Goal: Information Seeking & Learning: Learn about a topic

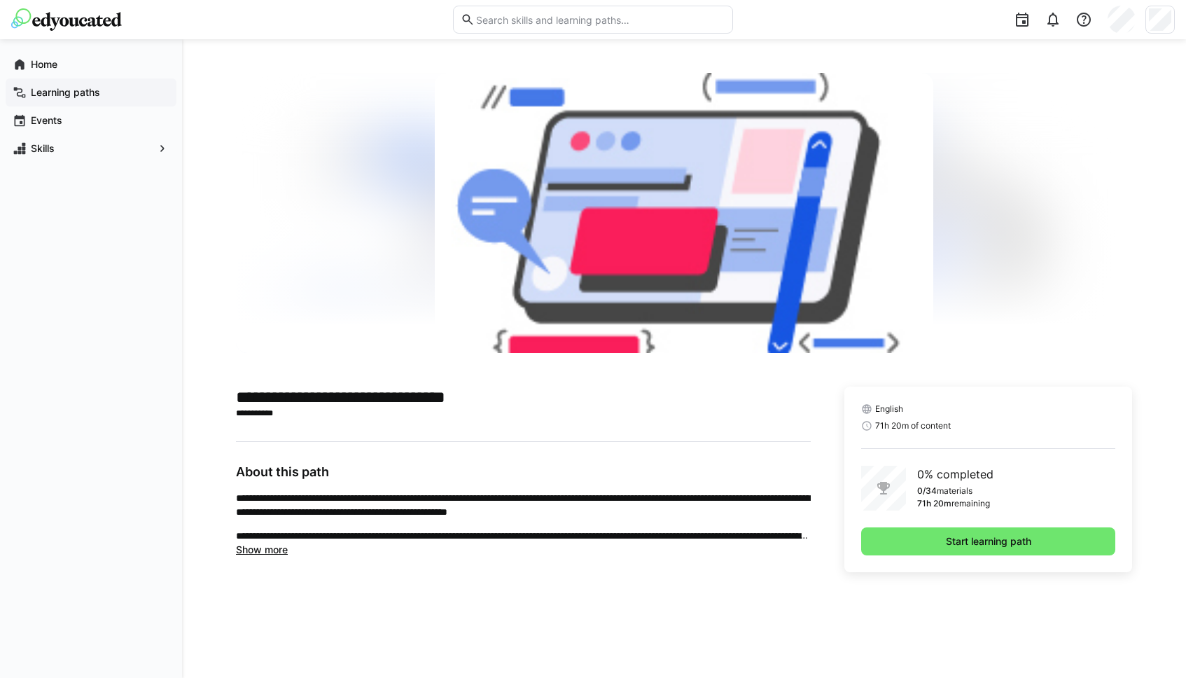
click at [0, 0] on app-navigation-label "Learning paths" at bounding box center [0, 0] width 0 height 0
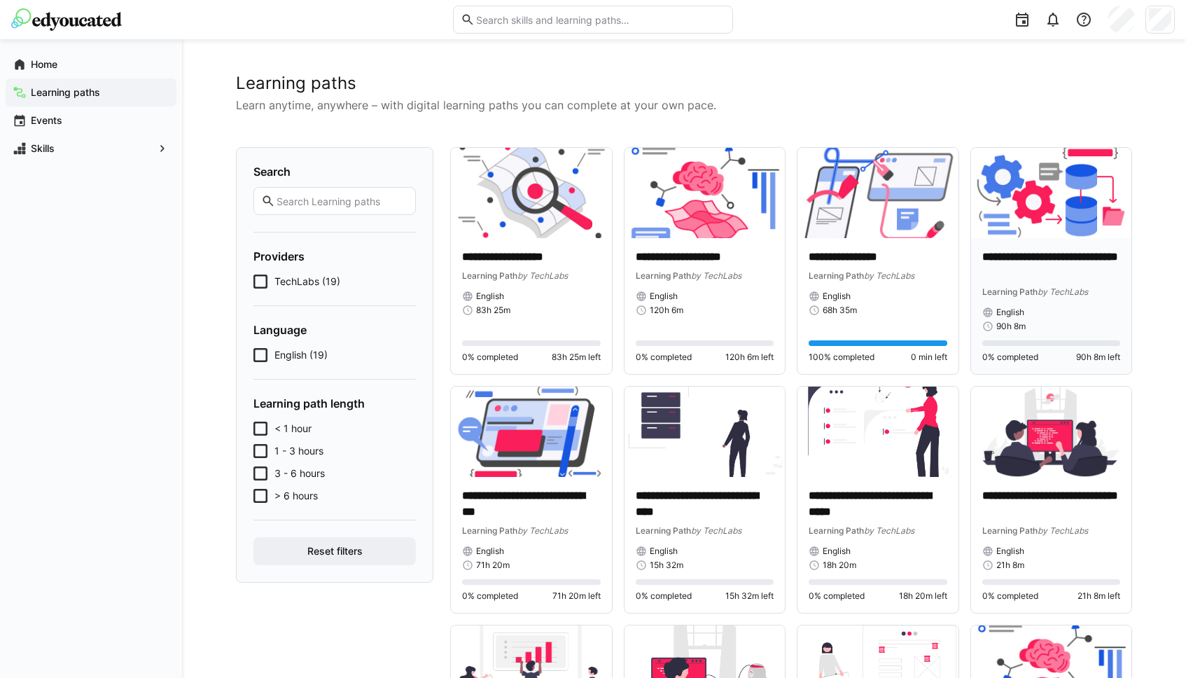
click at [1063, 263] on p "**********" at bounding box center [1051, 265] width 139 height 32
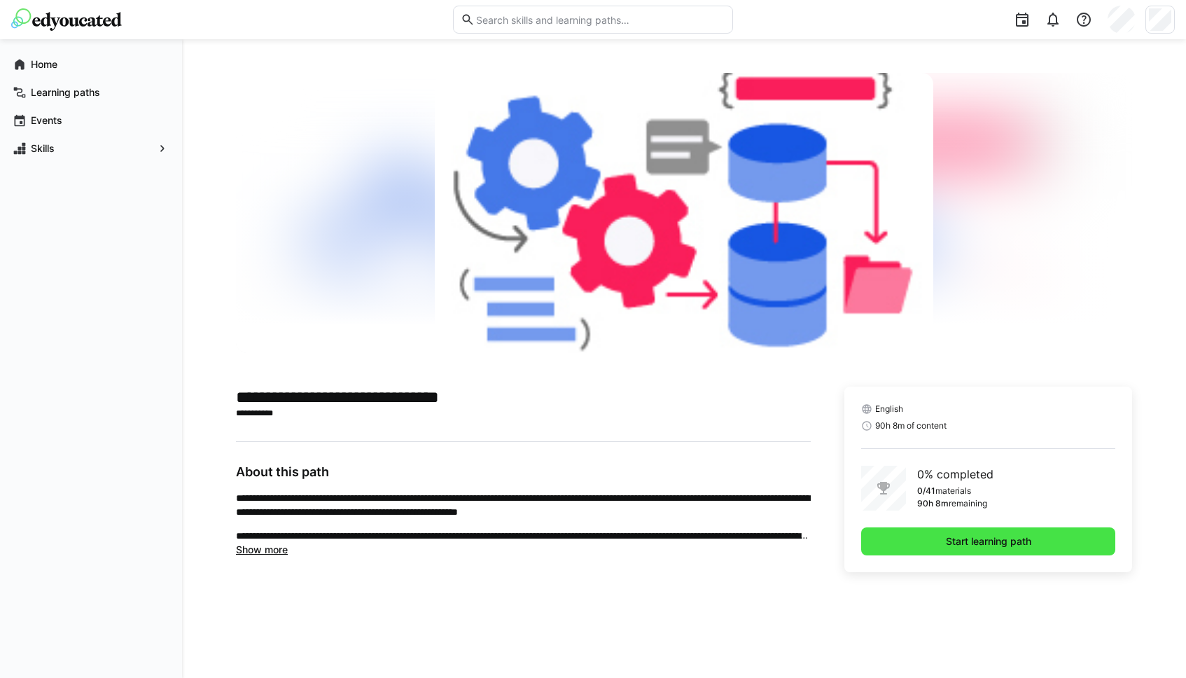
click at [910, 549] on span "Start learning path" at bounding box center [988, 541] width 254 height 28
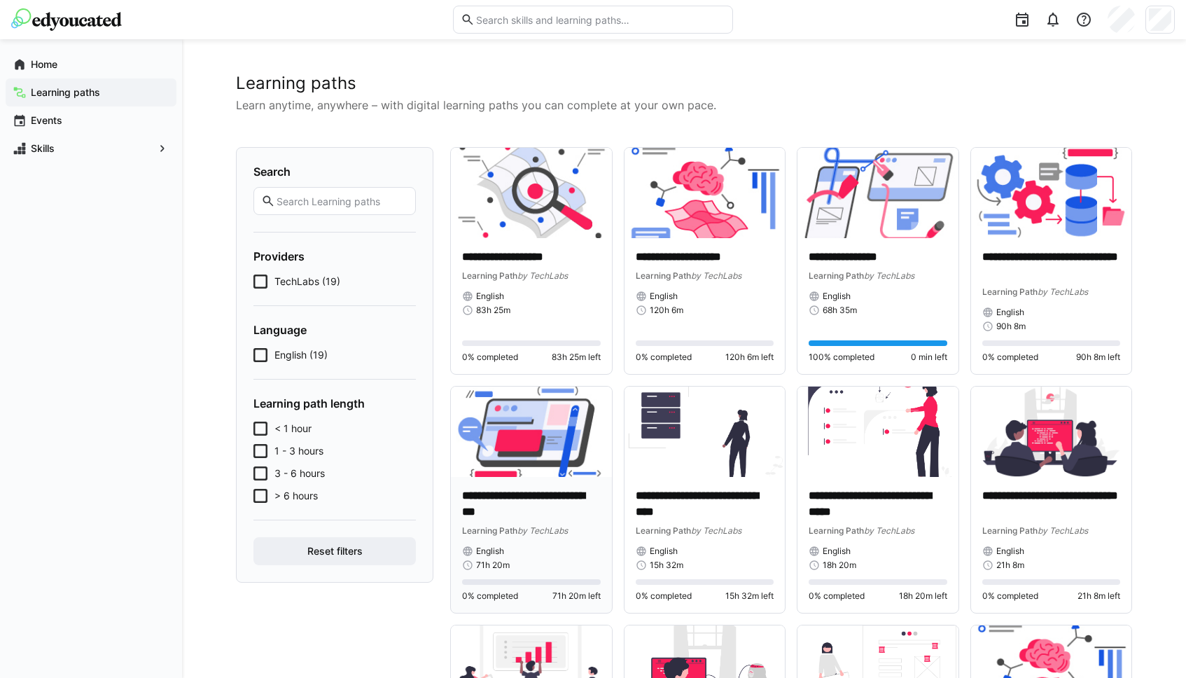
click at [543, 432] on img at bounding box center [531, 431] width 161 height 90
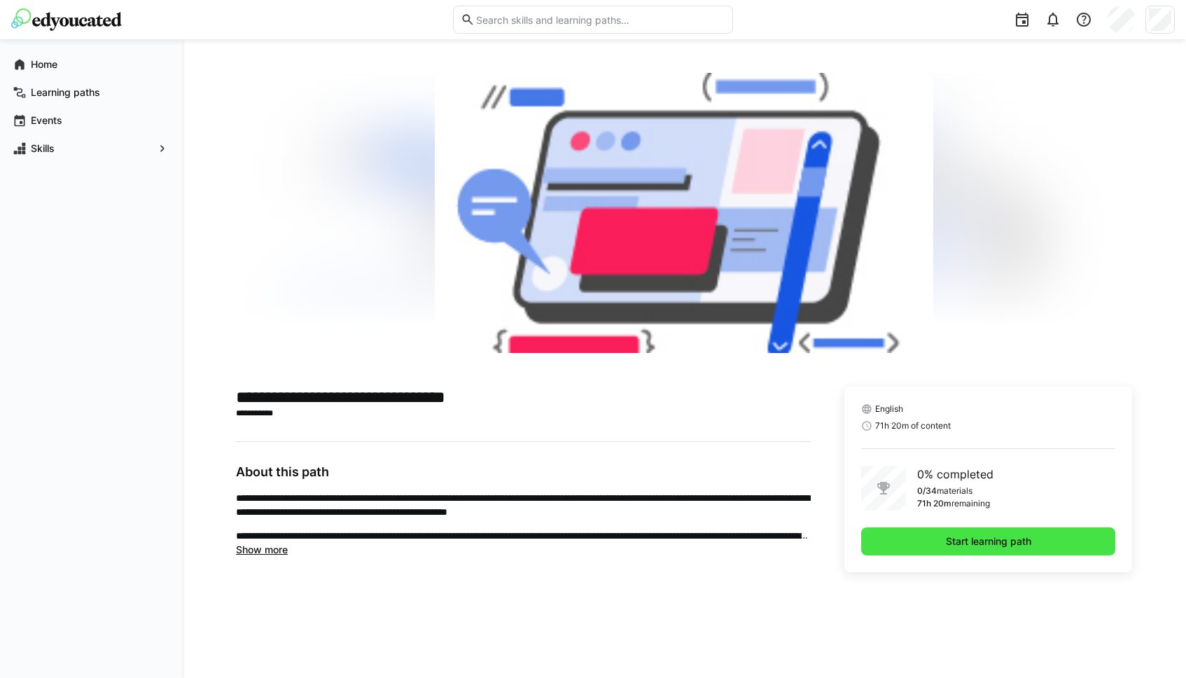
click at [909, 550] on span "Start learning path" at bounding box center [988, 541] width 254 height 28
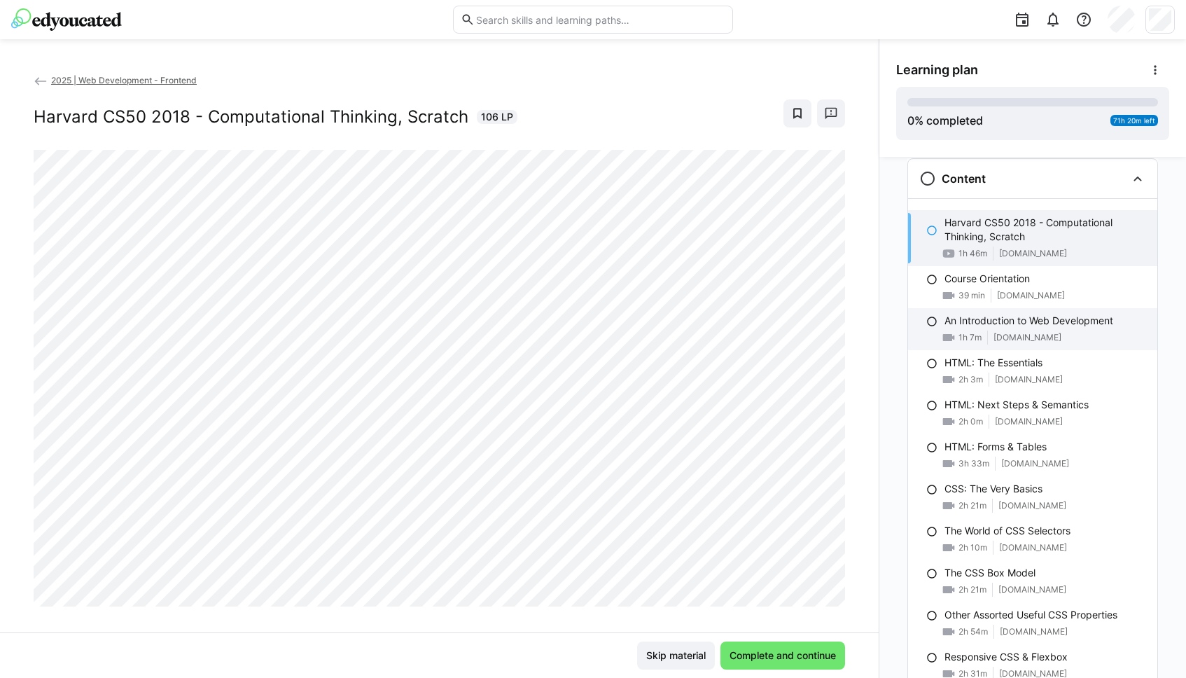
scroll to position [32, 0]
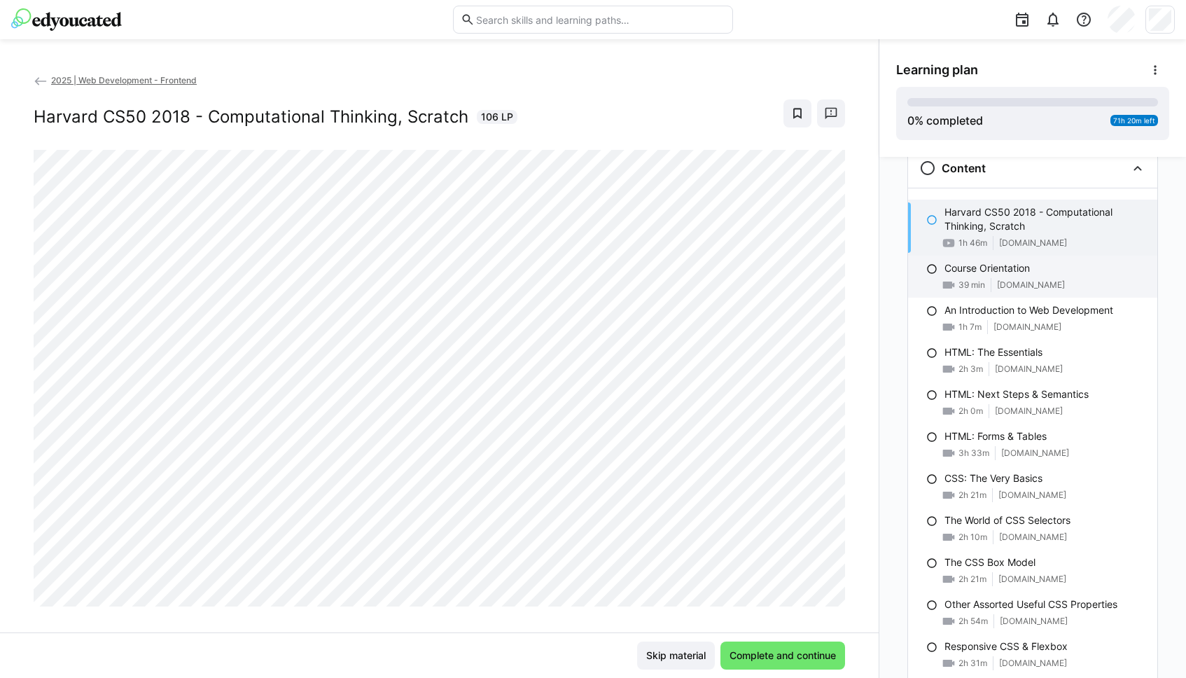
click at [1012, 285] on span "[DOMAIN_NAME]" at bounding box center [1031, 284] width 68 height 11
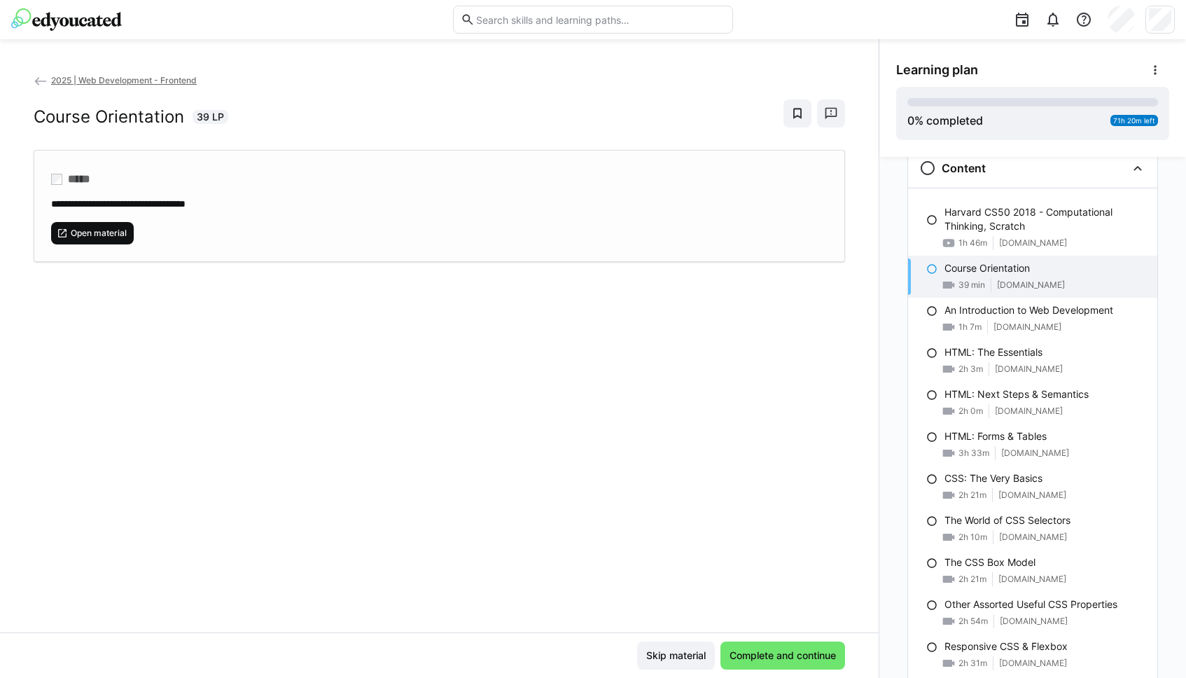
click at [109, 226] on span "Open material" at bounding box center [92, 233] width 83 height 22
